Goal: Task Accomplishment & Management: Use online tool/utility

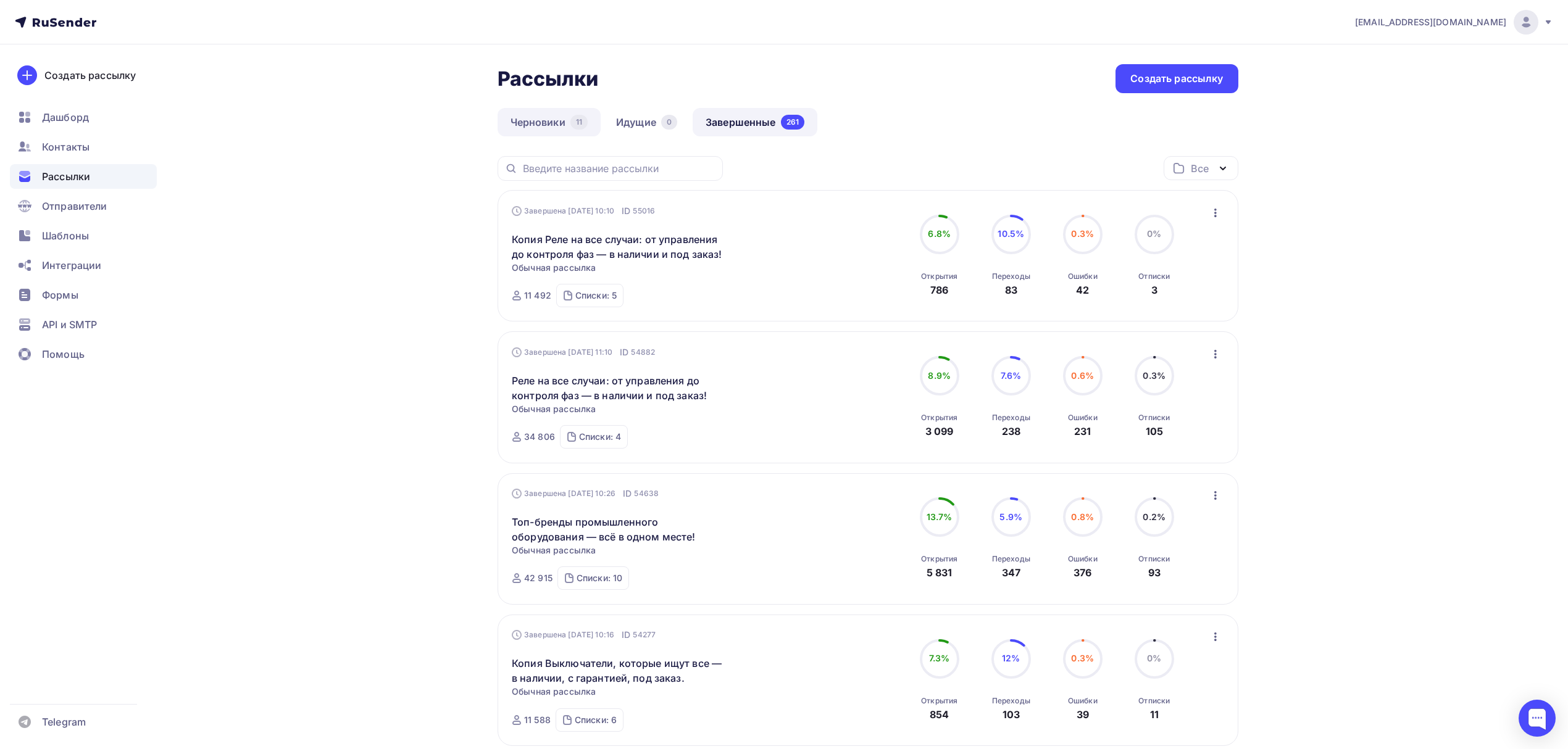
click at [529, 122] on link "Черновики 11" at bounding box center [549, 122] width 104 height 28
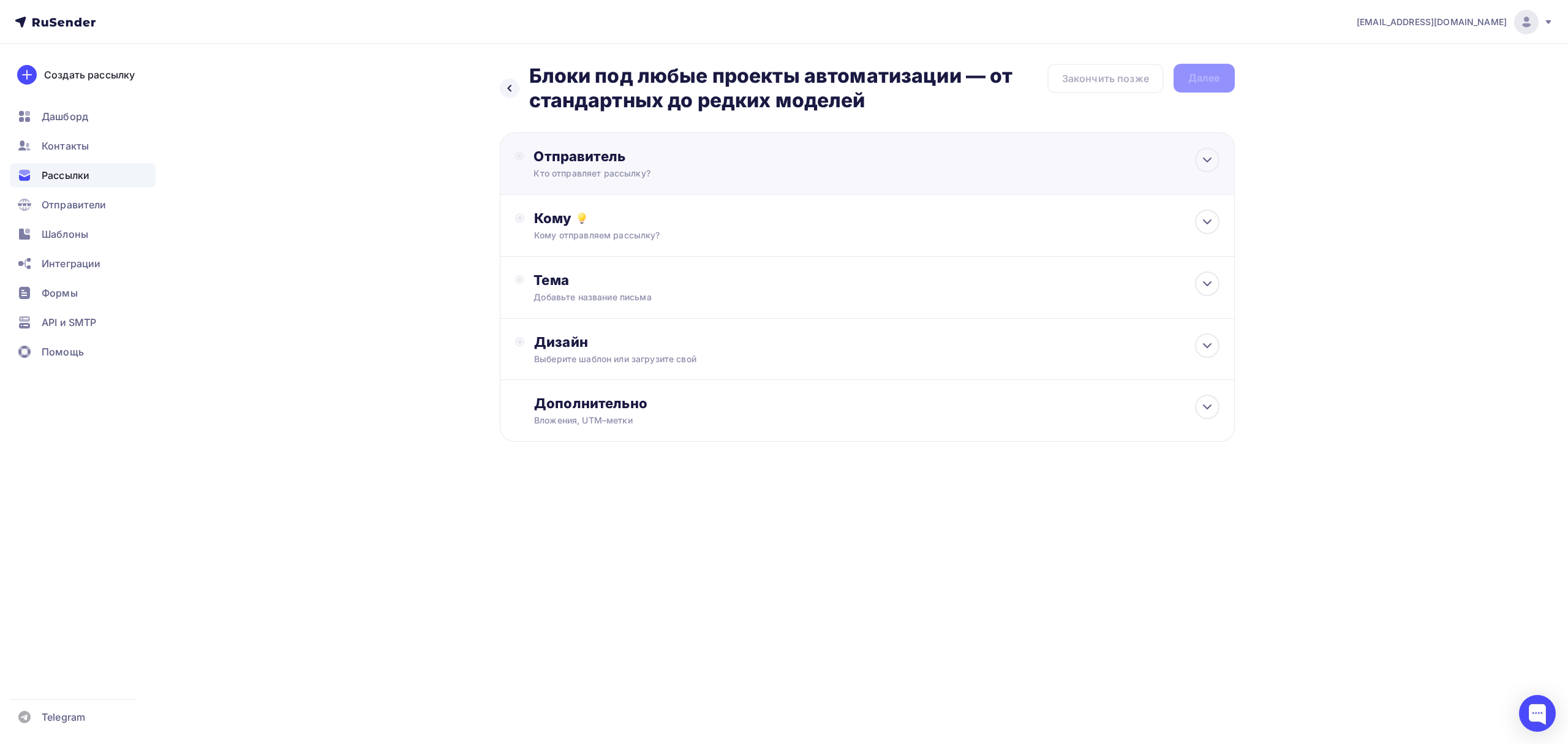
click at [802, 147] on div "Отправитель Кто отправляет рассылку? Email * [EMAIL_ADDRESS][DOMAIN_NAME] [EMAI…" at bounding box center [867, 163] width 735 height 62
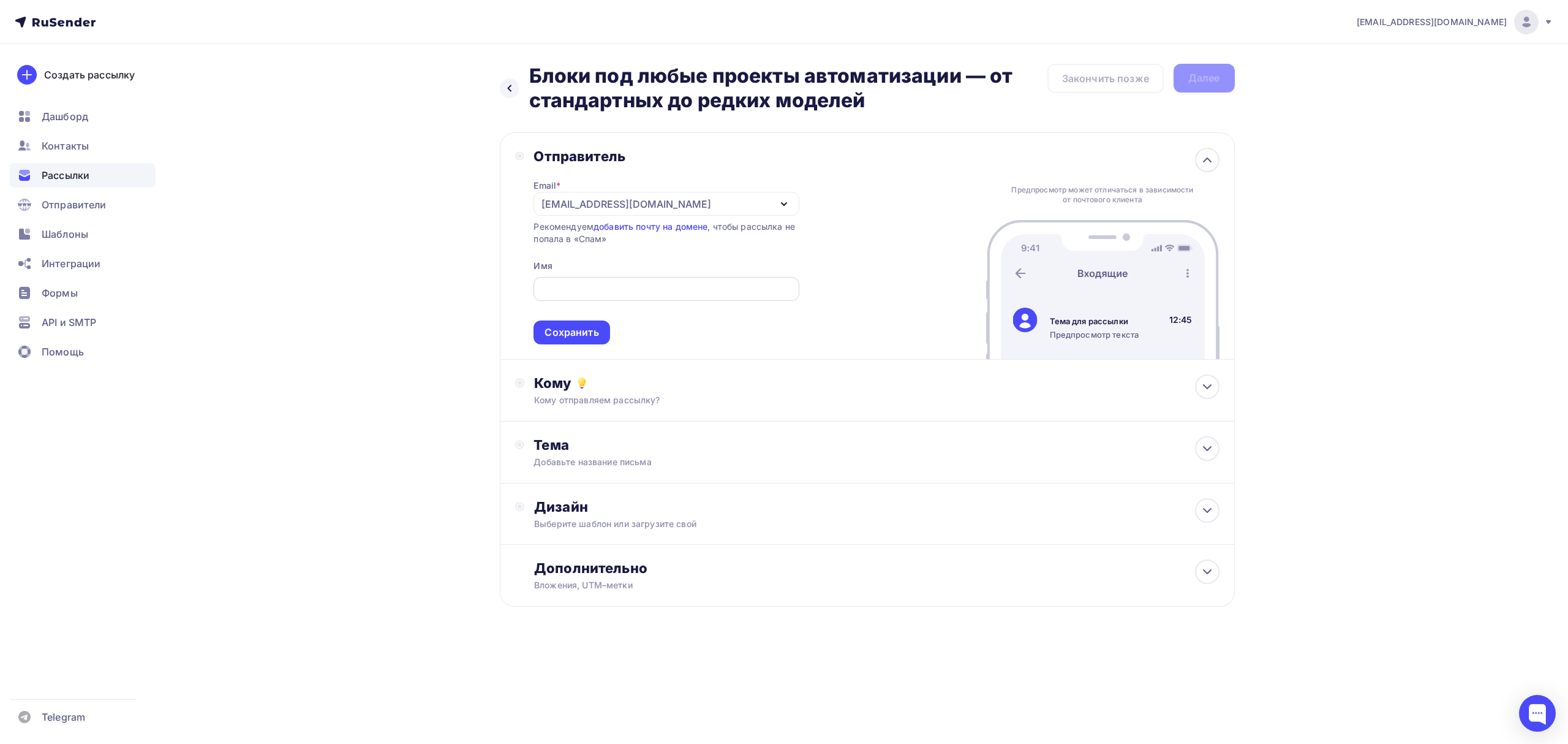
click at [623, 280] on div at bounding box center [666, 289] width 265 height 24
click at [632, 285] on input "text" at bounding box center [666, 289] width 251 height 15
type input "Олниса+"
click at [562, 327] on div "Сохранить" at bounding box center [571, 332] width 54 height 14
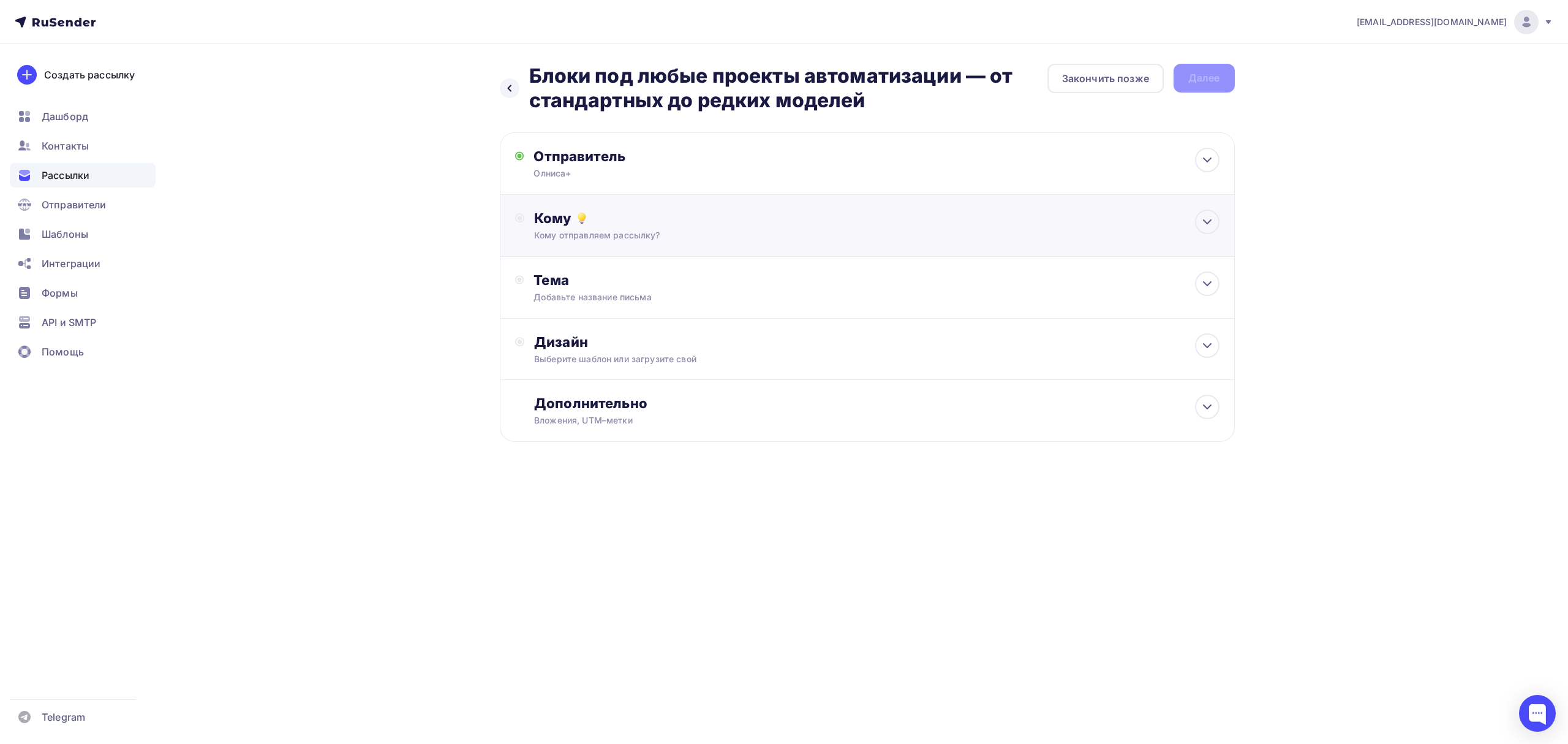
click at [664, 212] on div "Кому" at bounding box center [877, 218] width 685 height 17
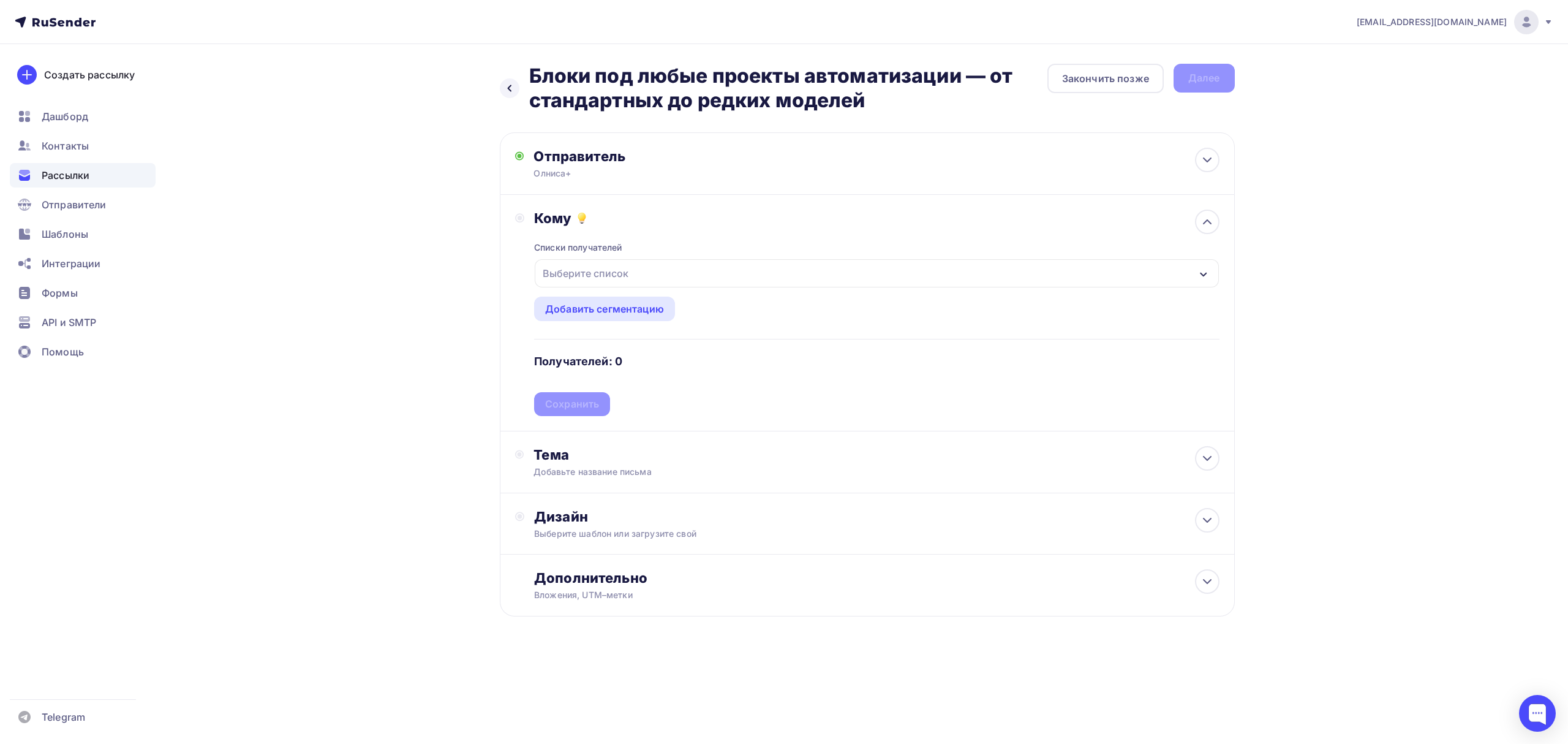
click at [645, 275] on div "Выберите список" at bounding box center [877, 273] width 684 height 28
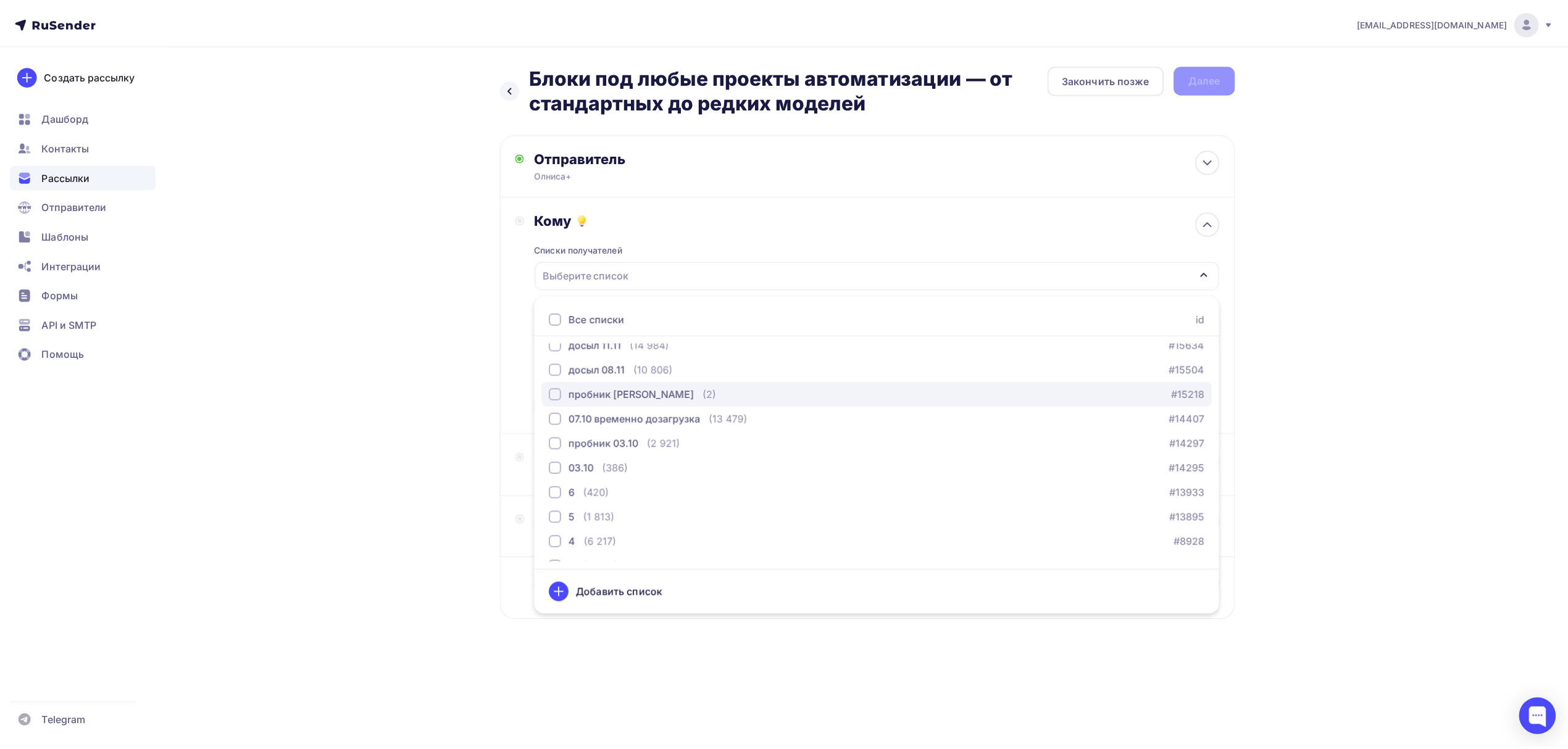
scroll to position [200, 0]
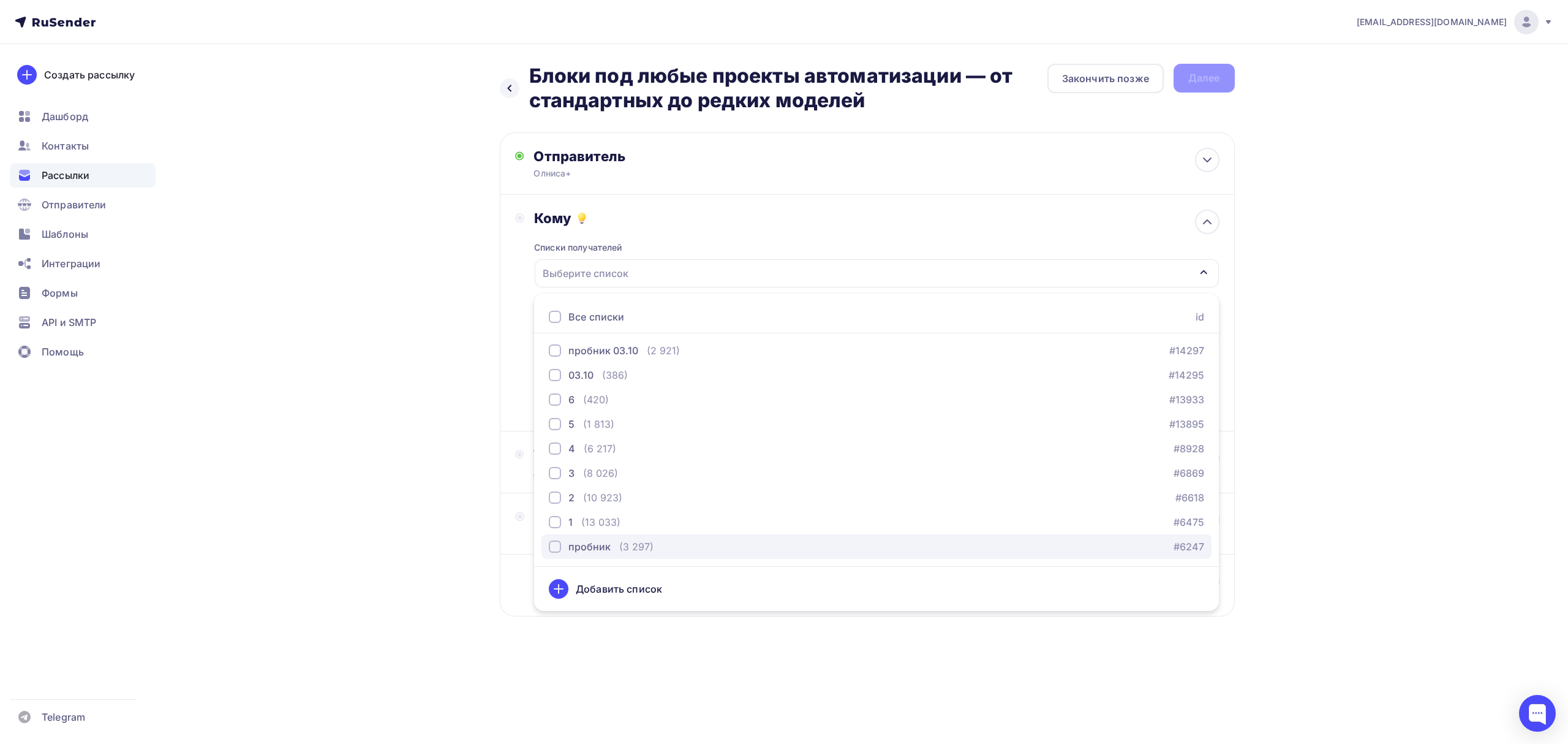
click at [638, 553] on div "(3 297)" at bounding box center [636, 547] width 34 height 15
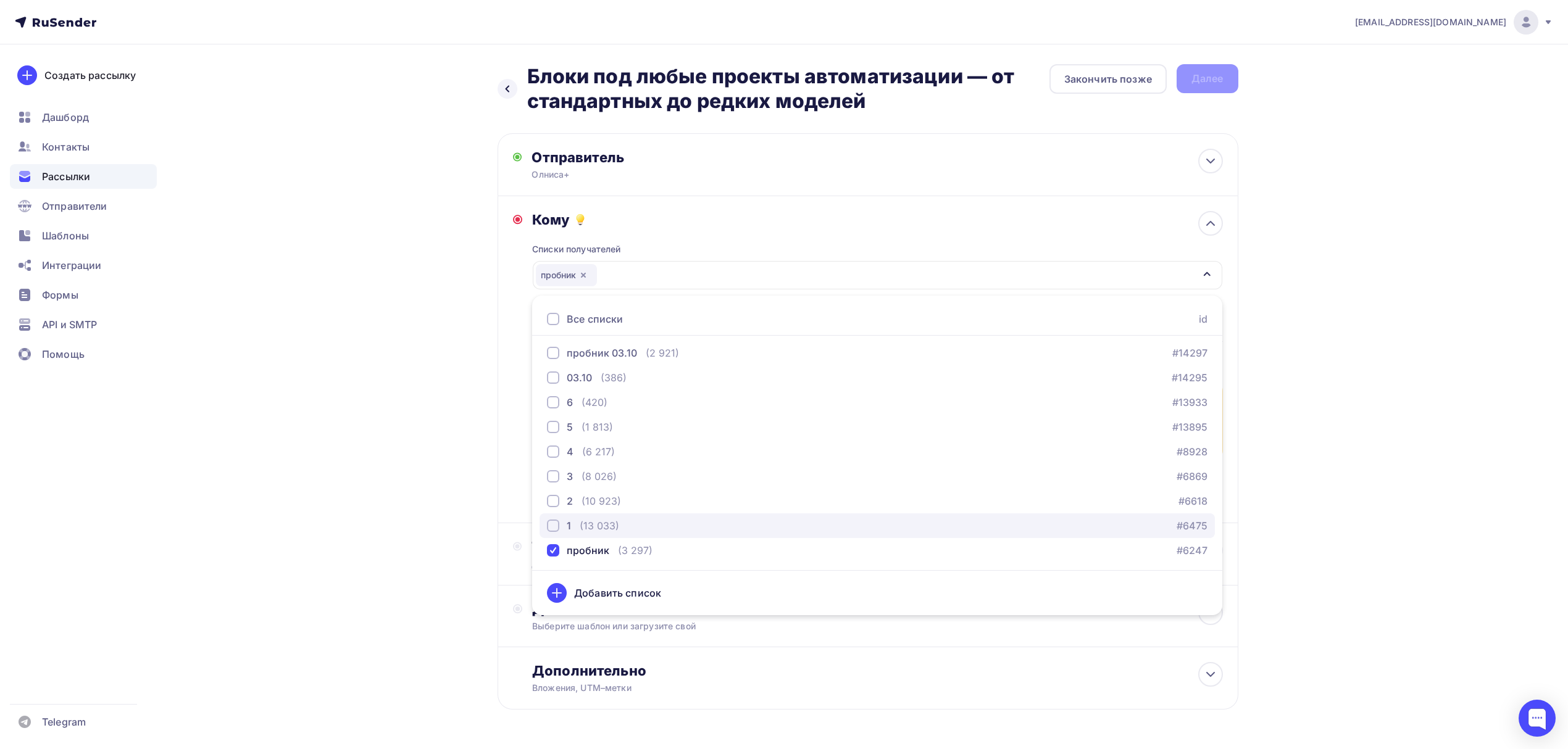
click at [643, 529] on div "1 (13 033) #6475" at bounding box center [877, 526] width 660 height 15
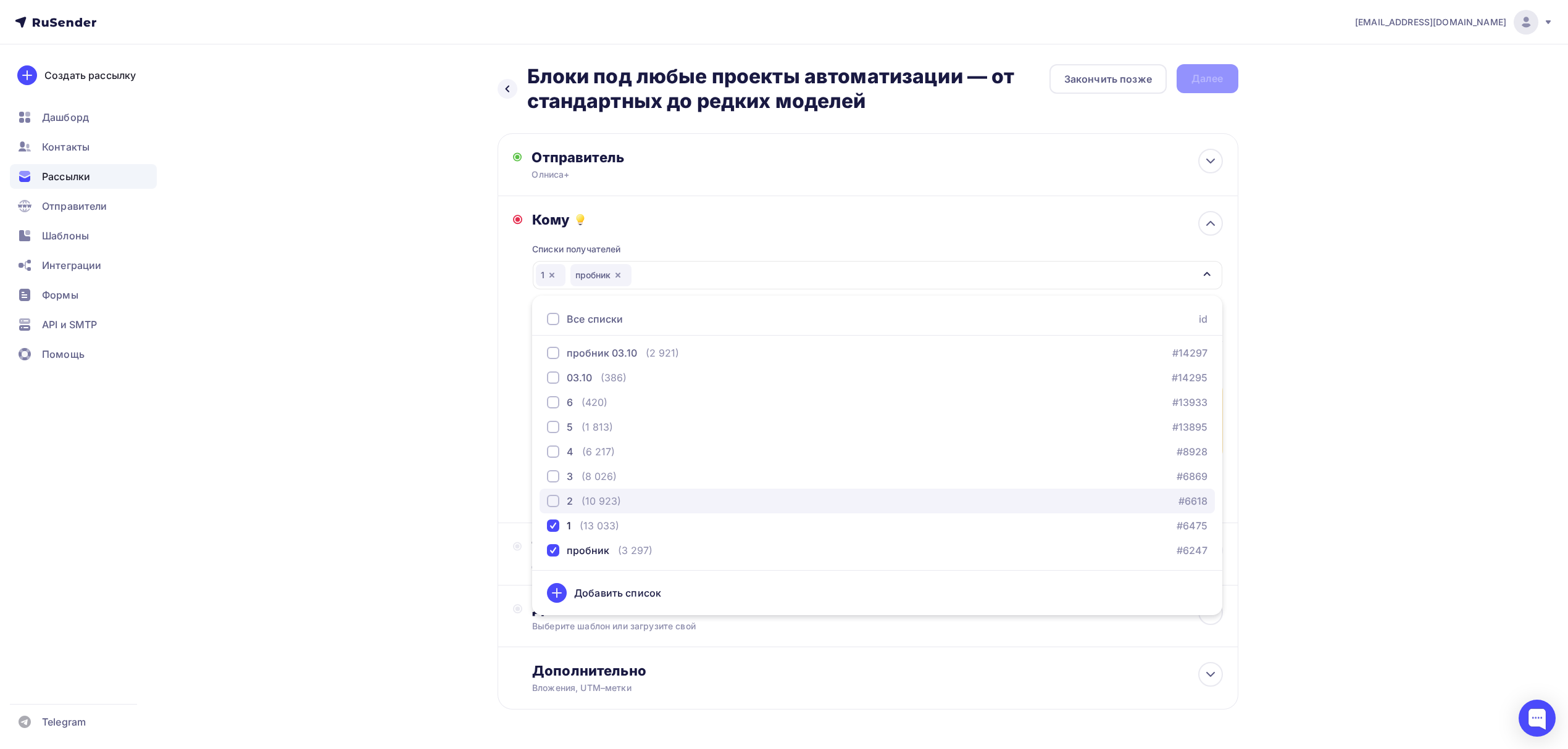
click at [643, 499] on div "2 (10 923) #6618" at bounding box center [877, 501] width 660 height 15
click at [643, 481] on div "3 (8 026) #6869" at bounding box center [877, 476] width 660 height 15
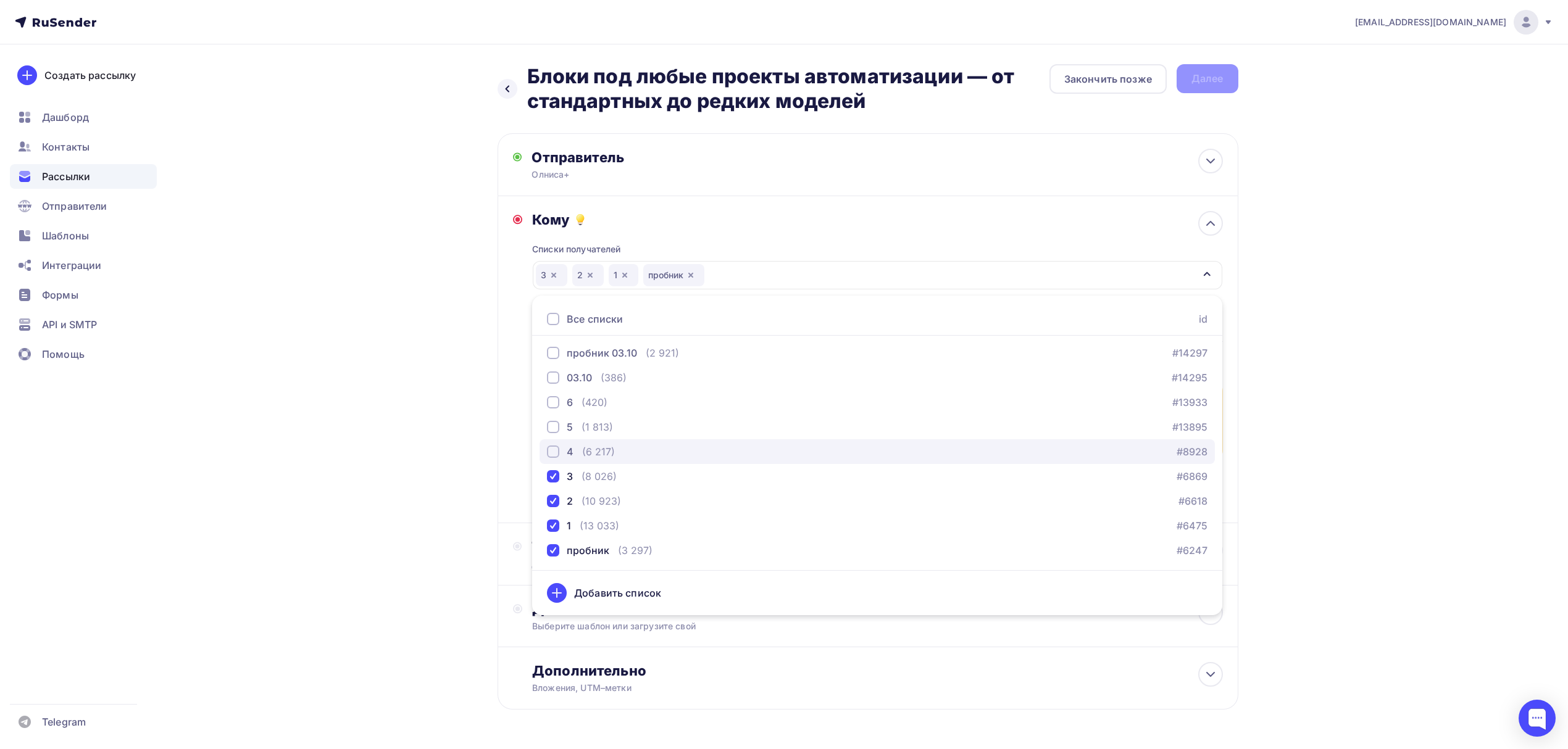
click at [645, 453] on div "4 (6 217) #8928" at bounding box center [877, 452] width 660 height 15
click at [645, 420] on div "5 (1 813) #13895" at bounding box center [877, 427] width 660 height 15
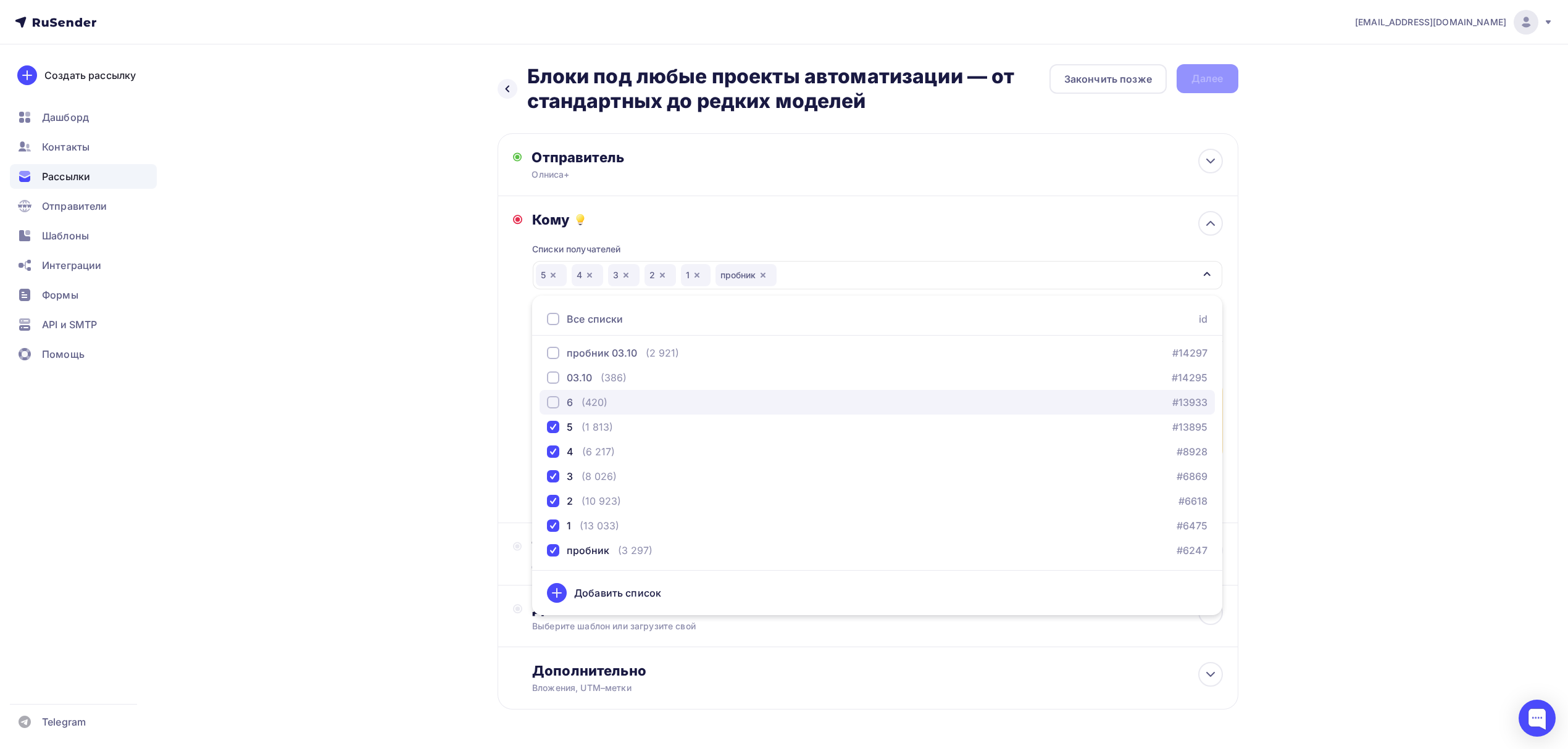
click at [645, 405] on div "6 (420) #13933" at bounding box center [877, 402] width 660 height 15
click at [648, 378] on div "03.10 (386) #14295" at bounding box center [877, 378] width 660 height 15
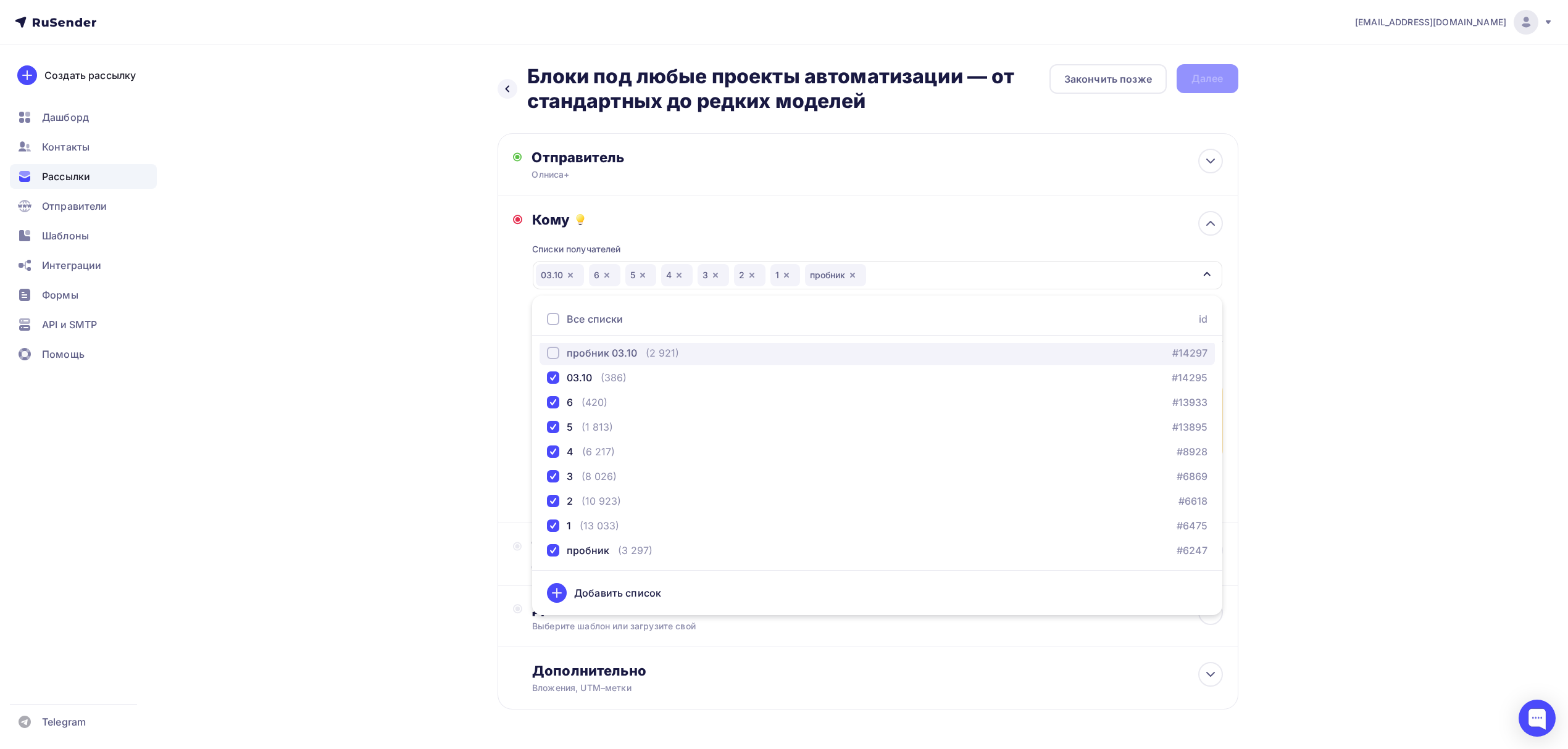
click at [653, 343] on button "пробник 03.10 (2 921) #14297" at bounding box center [878, 353] width 675 height 24
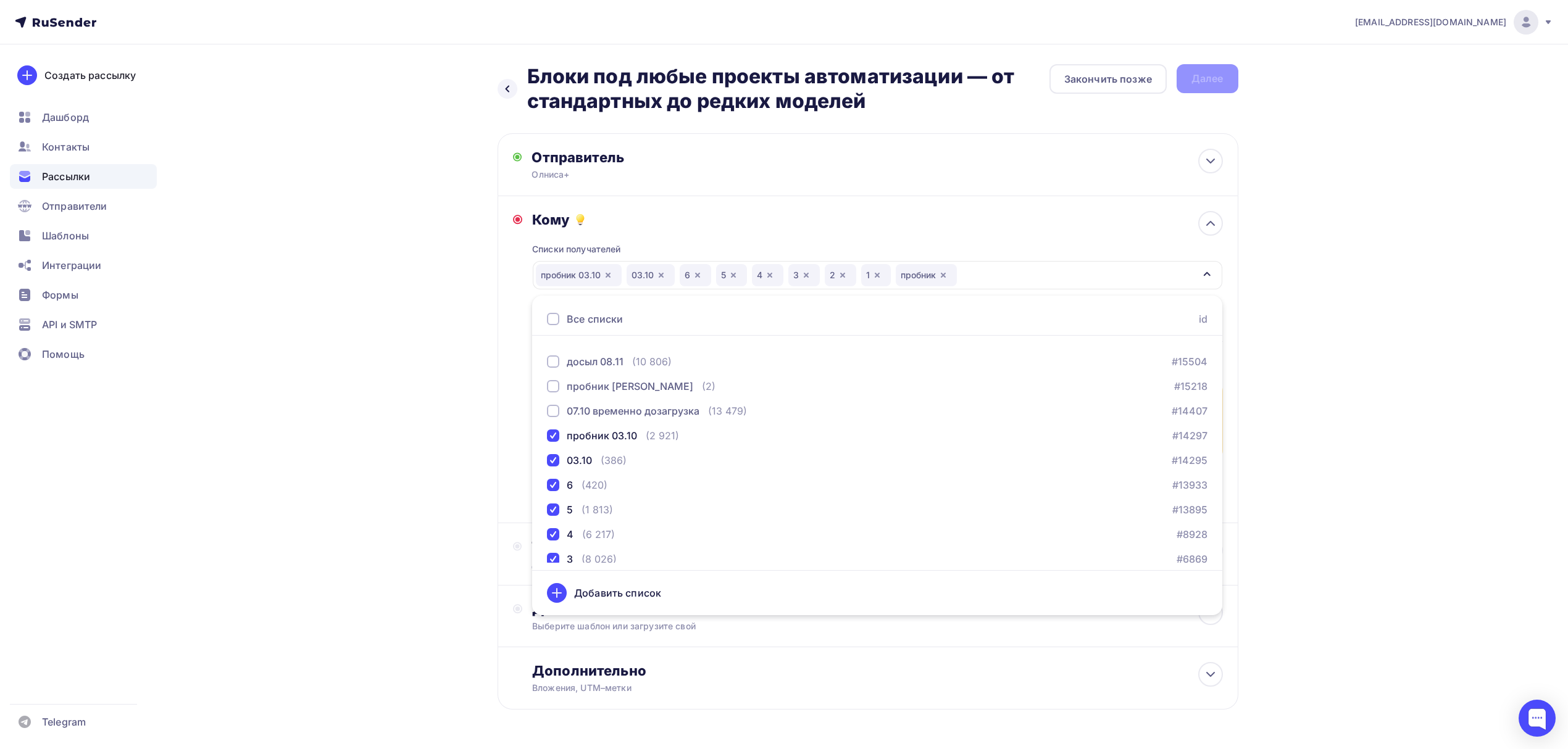
click at [406, 406] on div "Назад Блоки под любые проекты автоматизации — от стандартных до редких моделей …" at bounding box center [785, 417] width 1012 height 745
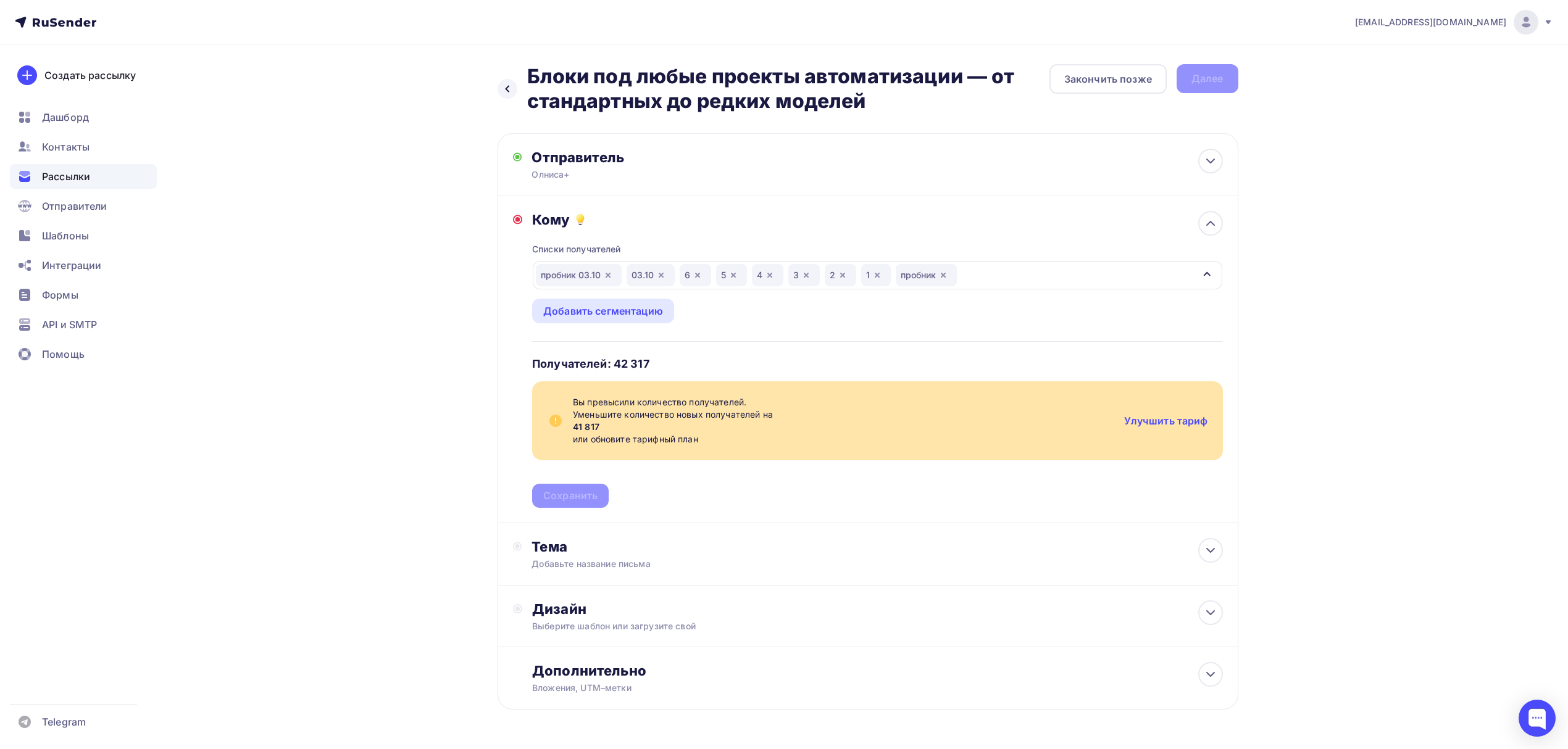
drag, startPoint x: 885, startPoint y: 97, endPoint x: 516, endPoint y: 62, distance: 370.7
click at [516, 62] on div "Назад Блоки под любые проекты автоматизации — от стандартных до редких моделей …" at bounding box center [785, 417] width 1012 height 745
copy h2 "Блоки под любые проекты автоматизации — от стандартных до редких моделей"
click at [660, 558] on div "Добавьте название письма" at bounding box center [642, 564] width 220 height 13
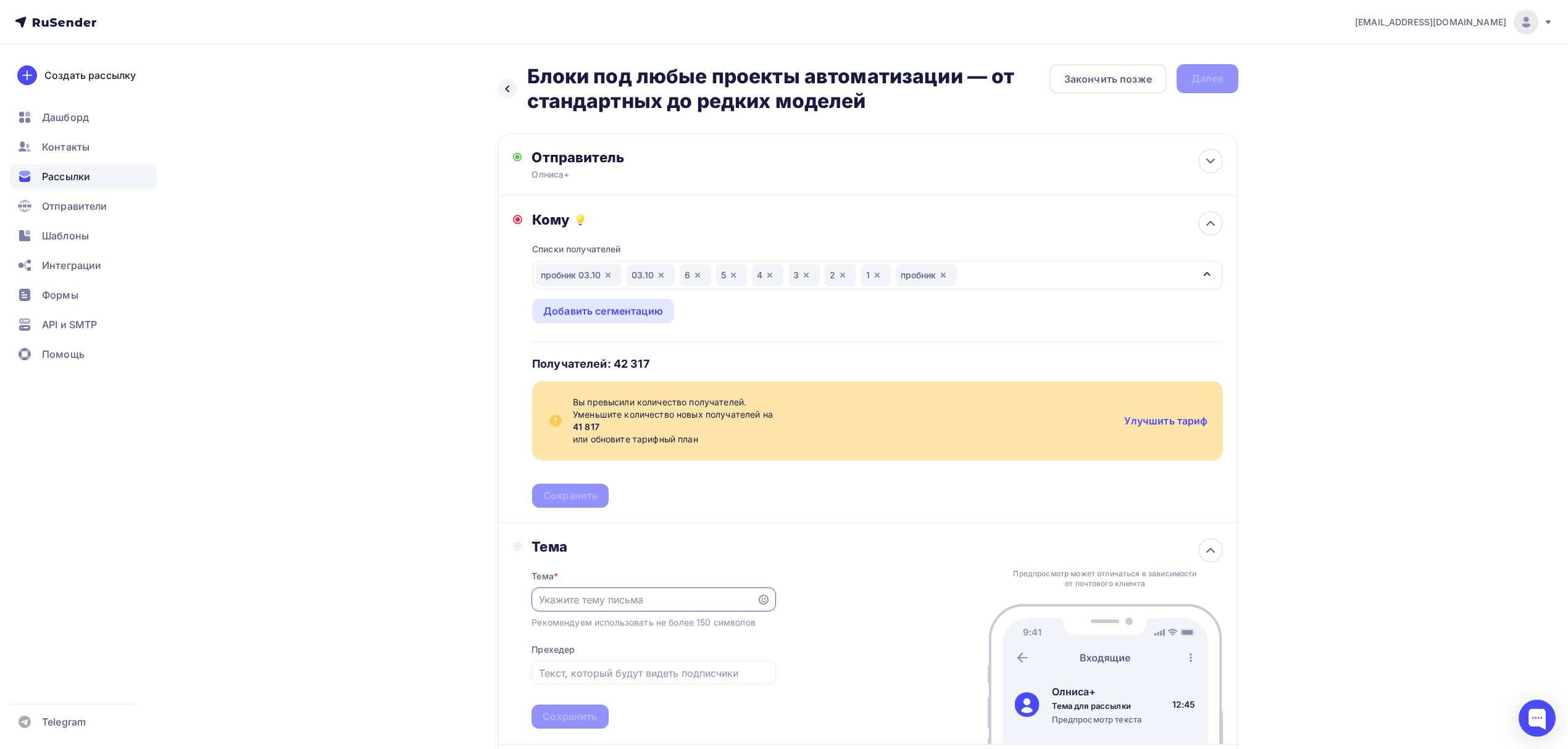
scroll to position [0, 0]
paste input "Блоки для автоматизации — полный ассортимент в Олнисе, с быстрой поставкой!"
type input "Блоки для автоматизации — полный ассортимент в Олнисе, с быстрой поставкой!"
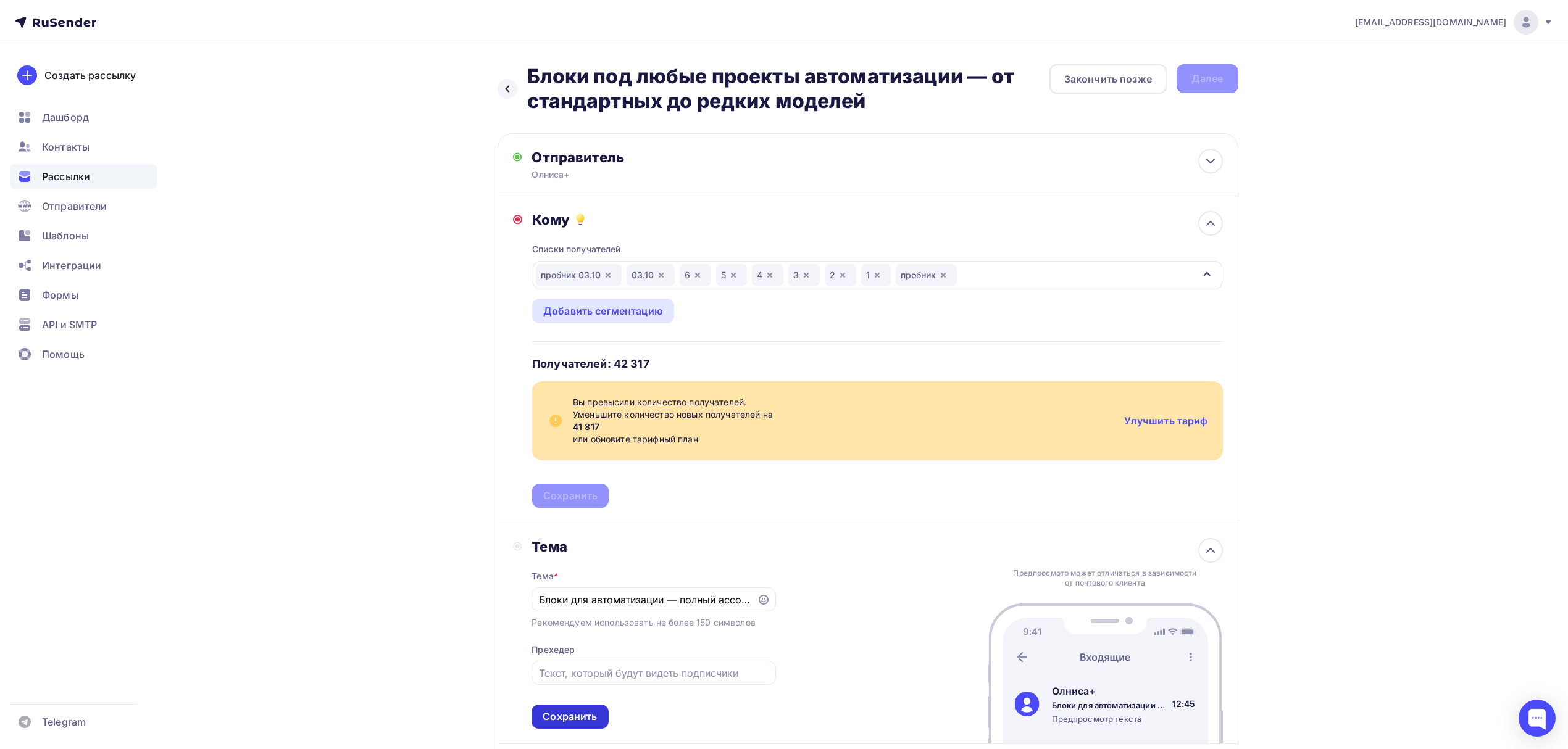
click at [581, 716] on div "Сохранить" at bounding box center [570, 716] width 55 height 14
